Goal: Information Seeking & Learning: Learn about a topic

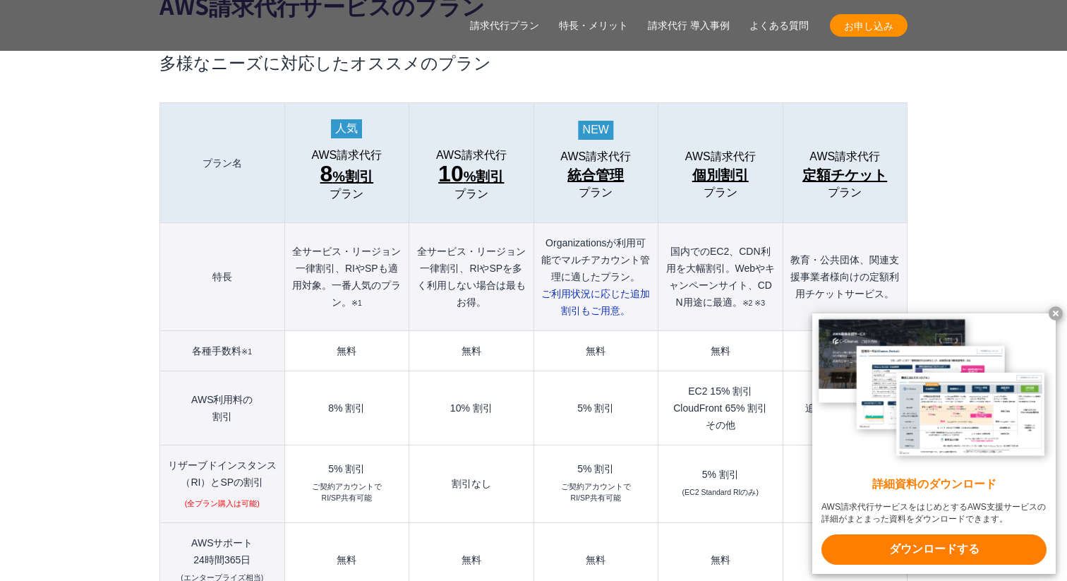
scroll to position [1555, 0]
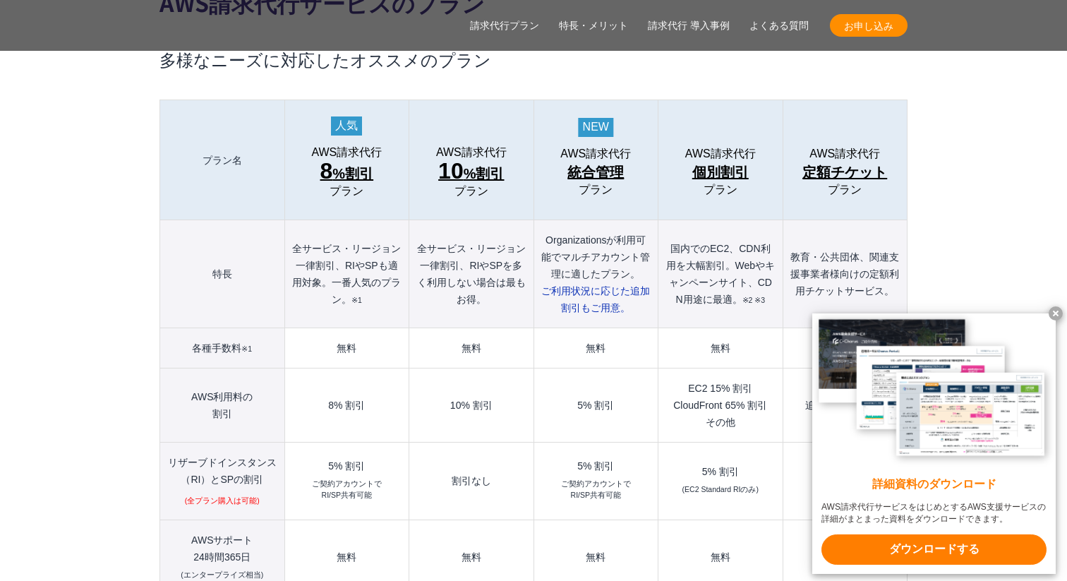
click at [1054, 308] on x-t at bounding box center [1055, 313] width 14 height 14
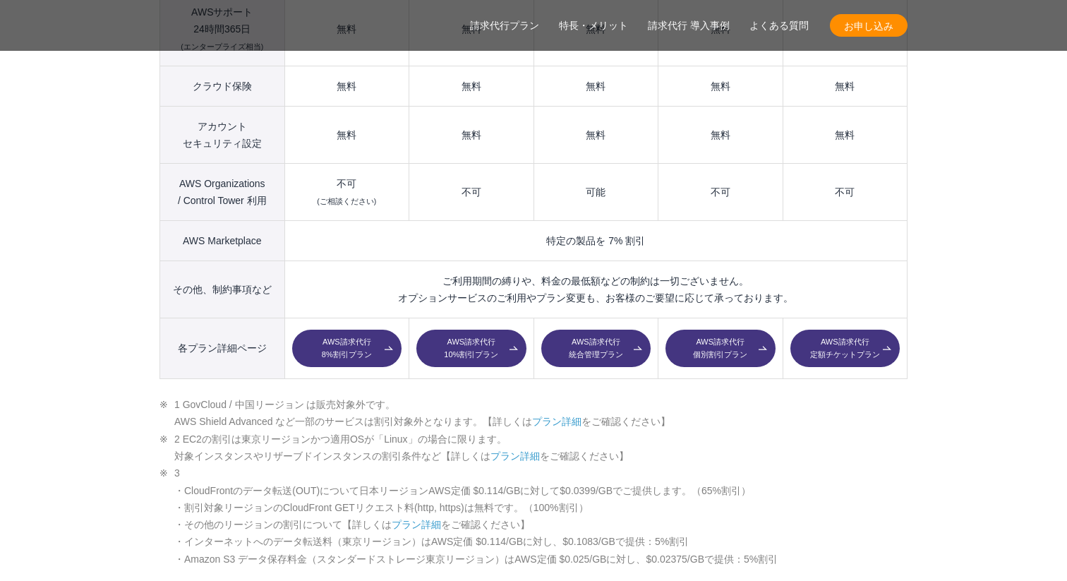
scroll to position [2084, 0]
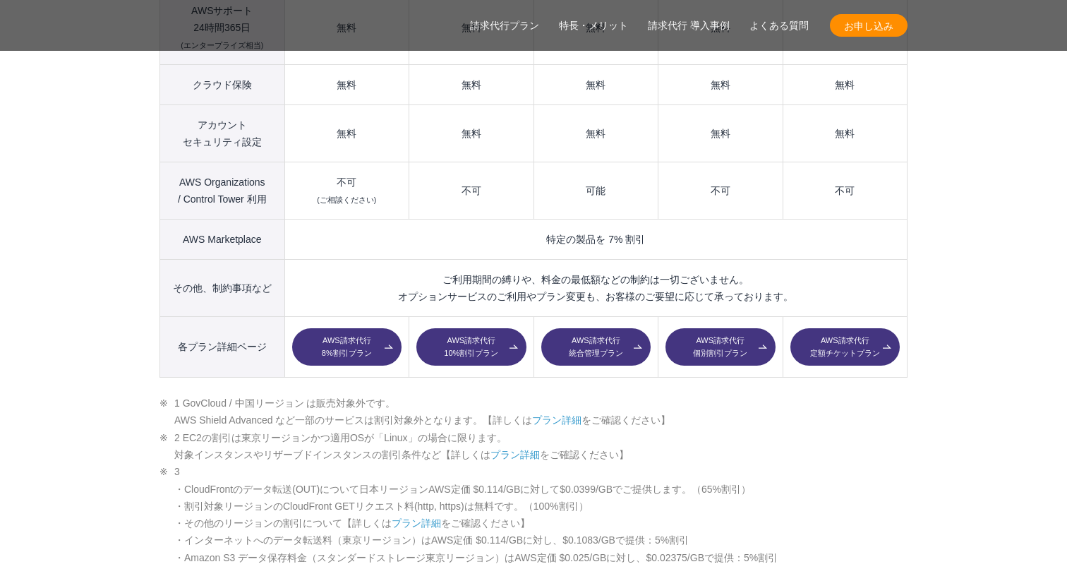
click at [348, 328] on link "AWS請求代行 8%割引プラン" at bounding box center [346, 347] width 109 height 38
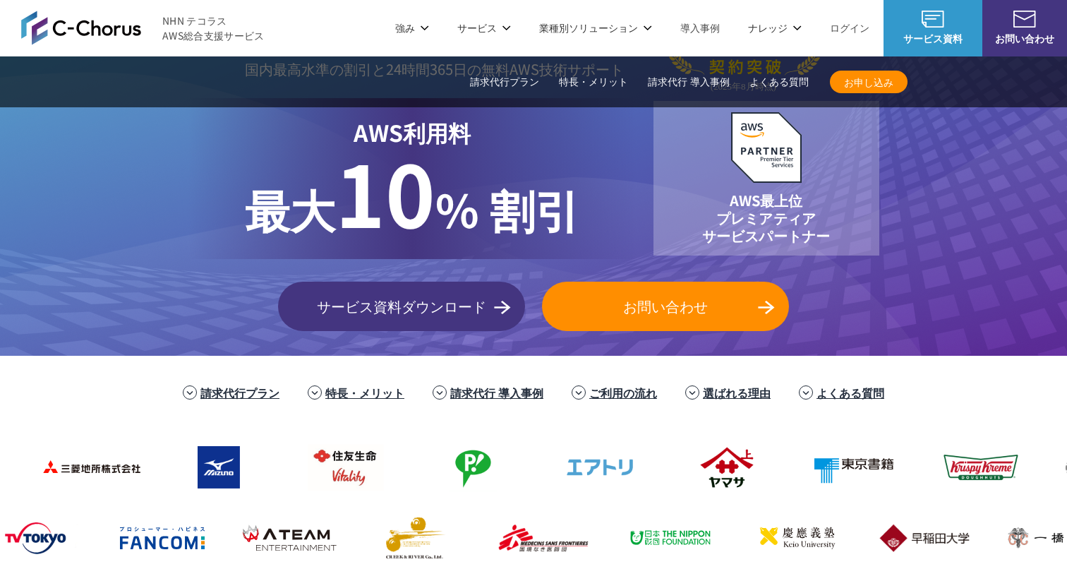
scroll to position [95, 0]
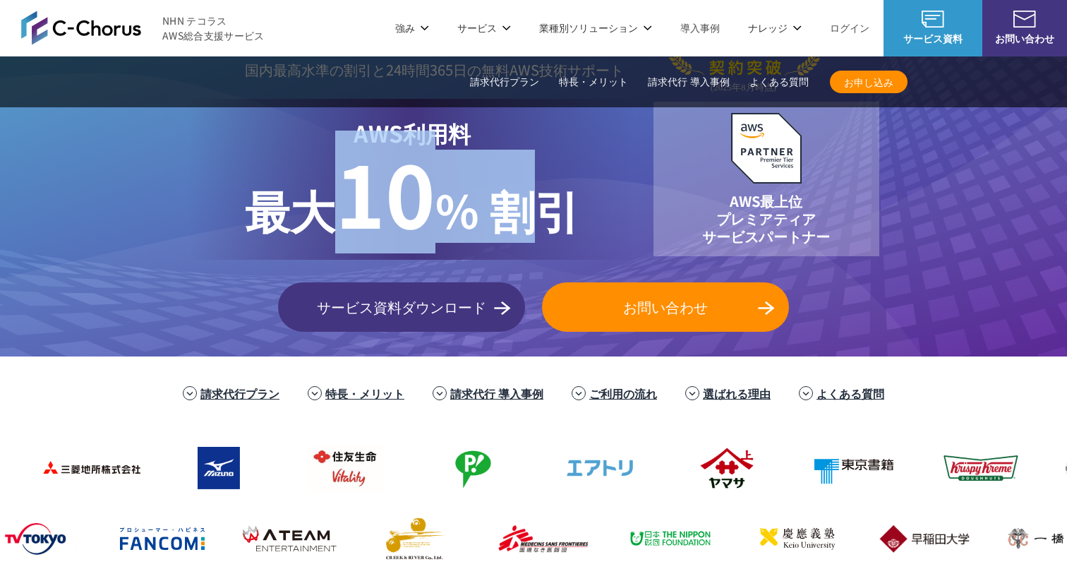
drag, startPoint x: 397, startPoint y: 206, endPoint x: 535, endPoint y: 214, distance: 137.8
click at [536, 214] on p "最大 10 % 割引" at bounding box center [412, 196] width 335 height 93
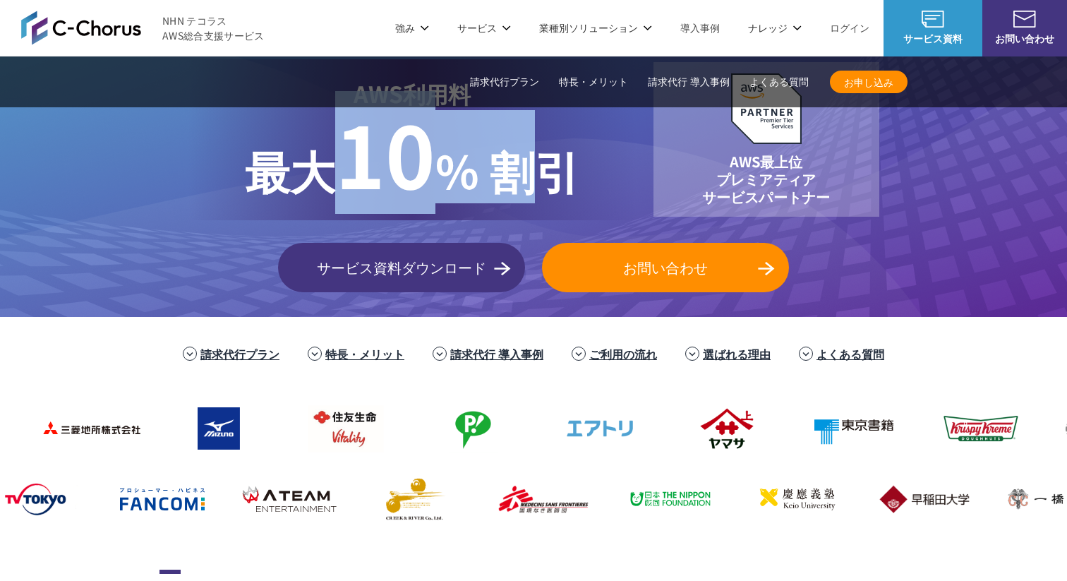
scroll to position [131, 0]
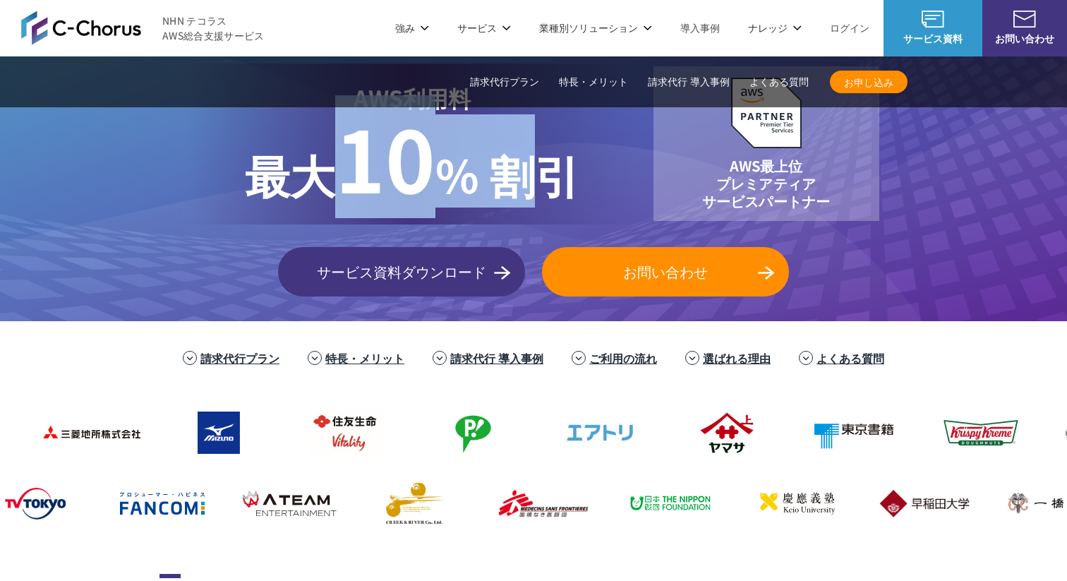
click at [90, 25] on img at bounding box center [81, 28] width 120 height 34
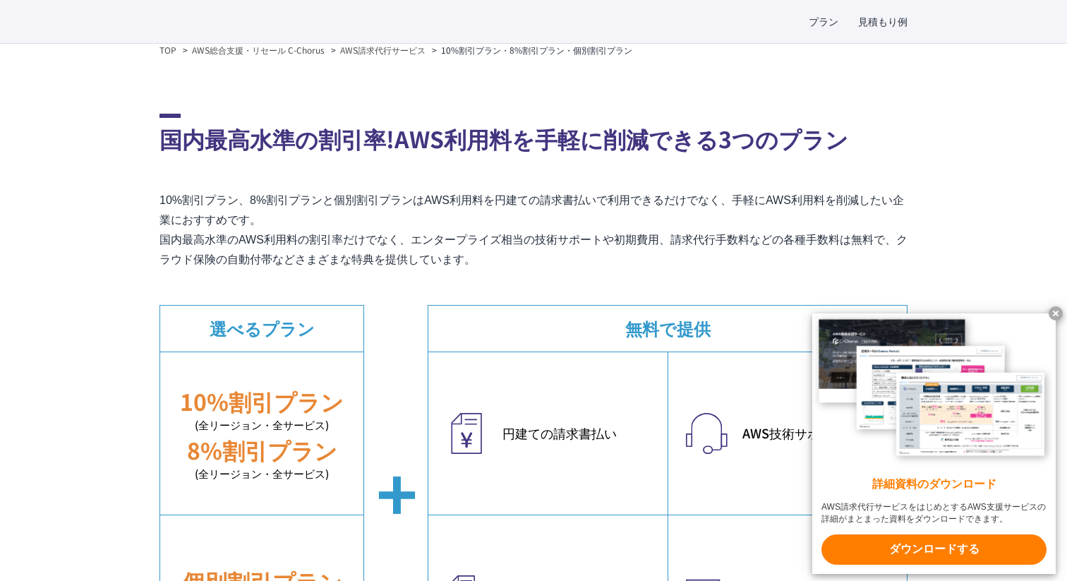
scroll to position [267, 0]
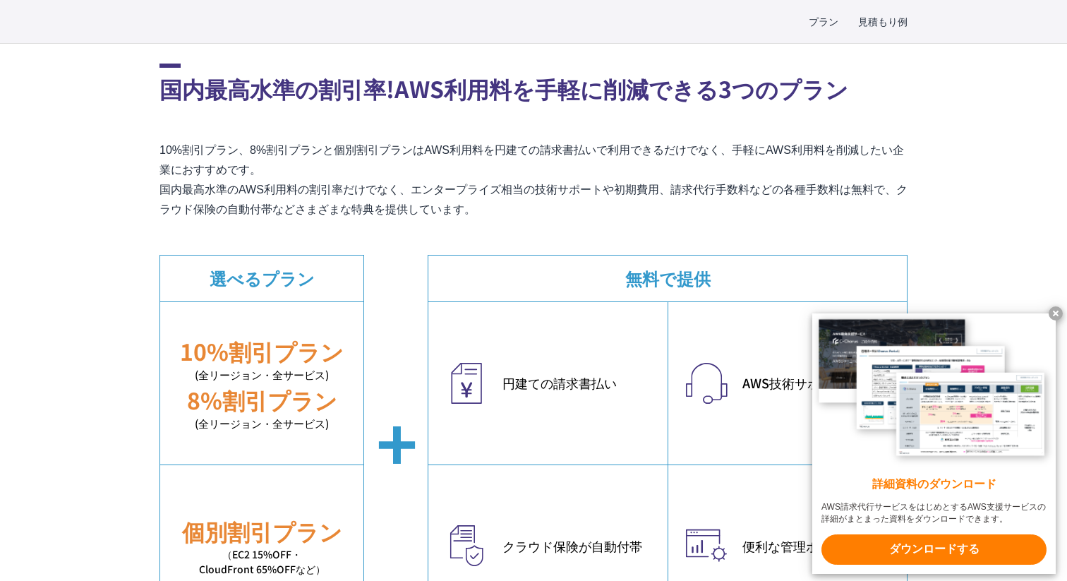
click at [1052, 310] on x-t at bounding box center [1055, 313] width 14 height 14
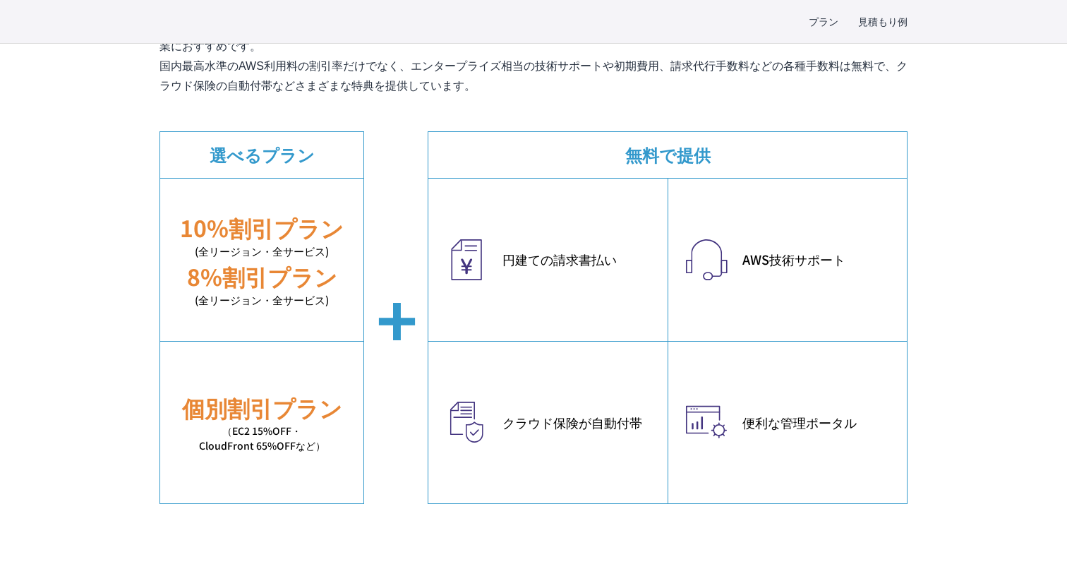
scroll to position [401, 0]
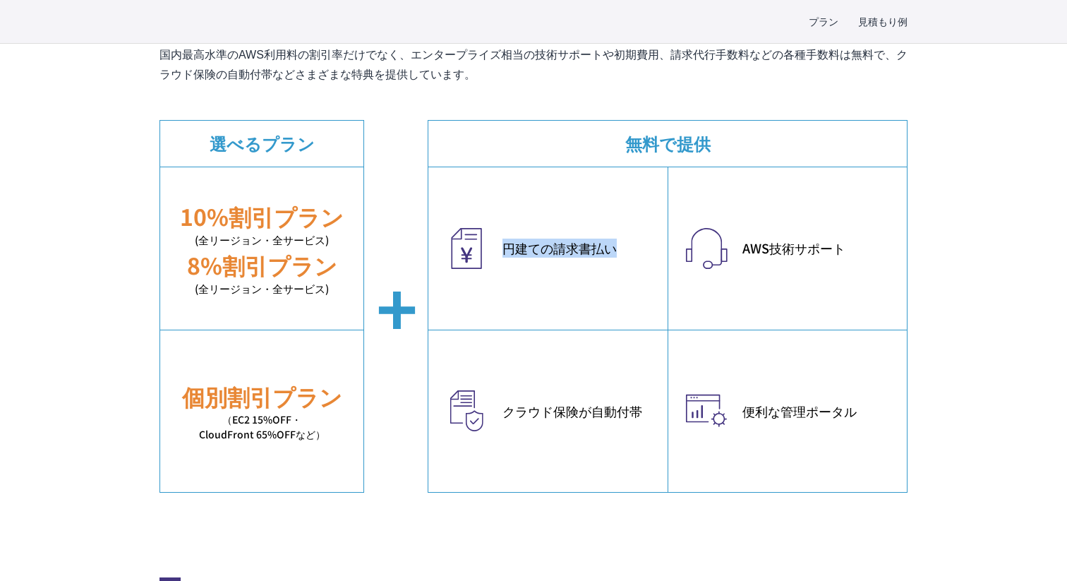
drag, startPoint x: 506, startPoint y: 243, endPoint x: 621, endPoint y: 258, distance: 115.9
click at [621, 258] on div "円建ての請求書払い" at bounding box center [547, 248] width 239 height 162
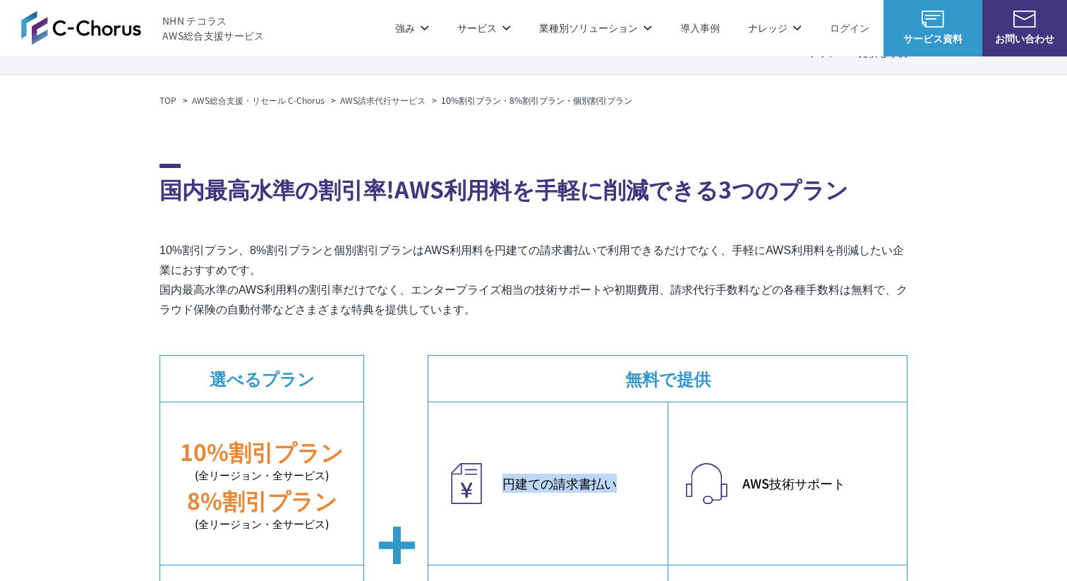
scroll to position [0, 0]
